Goal: Find contact information: Find contact information

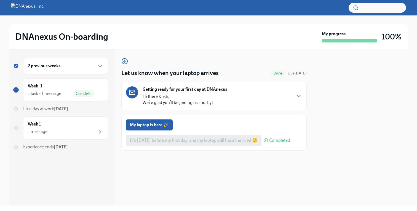
click at [248, 143] on div "It's [DATE] before my first day, and my laptop still hasn't arrived 🫤 Completed" at bounding box center [208, 140] width 164 height 11
click at [272, 142] on span "Completed" at bounding box center [279, 140] width 21 height 4
click at [79, 130] on div "1 message" at bounding box center [66, 131] width 76 height 7
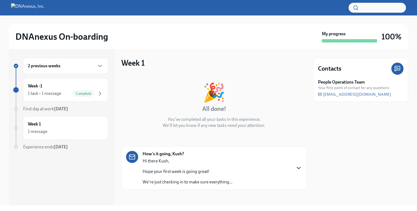
click at [297, 168] on icon "button" at bounding box center [298, 168] width 7 height 7
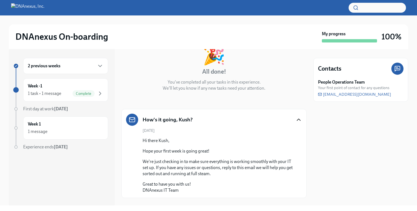
scroll to position [47, 0]
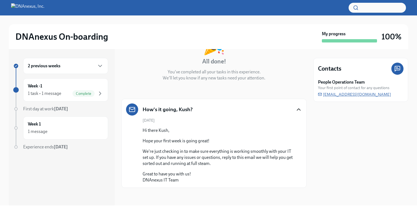
drag, startPoint x: 380, startPoint y: 95, endPoint x: 324, endPoint y: 94, distance: 56.0
click at [324, 94] on div "People Operations Team Your first point of contact for any questions [EMAIL_ADD…" at bounding box center [360, 88] width 85 height 18
click at [398, 68] on icon at bounding box center [397, 68] width 7 height 7
click at [382, 94] on div "People Operations Team Your first point of contact for any questions [EMAIL_ADD…" at bounding box center [360, 88] width 85 height 18
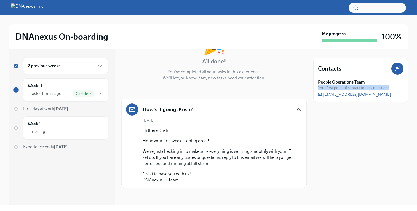
click at [382, 94] on div "People Operations Team Your first point of contact for any questions [EMAIL_ADD…" at bounding box center [360, 88] width 85 height 18
click at [381, 97] on div "People Operations Team Your first point of contact for any questions [EMAIL_ADD…" at bounding box center [360, 88] width 85 height 18
drag, startPoint x: 381, startPoint y: 97, endPoint x: 371, endPoint y: 95, distance: 10.2
click at [371, 95] on div "People Operations Team Your first point of contact for any questions [EMAIL_ADD…" at bounding box center [360, 88] width 85 height 18
click at [386, 96] on div "People Operations Team Your first point of contact for any questions [EMAIL_ADD…" at bounding box center [360, 88] width 85 height 18
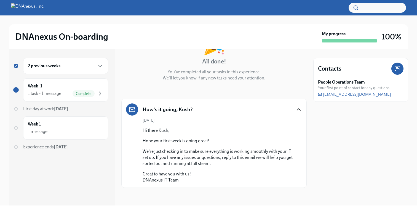
drag, startPoint x: 382, startPoint y: 93, endPoint x: 324, endPoint y: 94, distance: 57.9
click at [324, 93] on div "People Operations Team Your first point of contact for any questions [EMAIL_ADD…" at bounding box center [360, 88] width 85 height 18
click at [320, 94] on icon at bounding box center [319, 93] width 3 height 1
click at [321, 93] on div "People Operations Team Your first point of contact for any questions [EMAIL_ADD…" at bounding box center [360, 88] width 85 height 18
click at [396, 69] on icon at bounding box center [397, 68] width 7 height 7
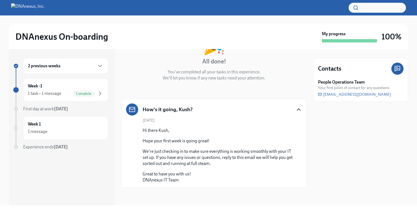
click at [396, 69] on icon at bounding box center [397, 68] width 7 height 7
